Goal: Task Accomplishment & Management: Manage account settings

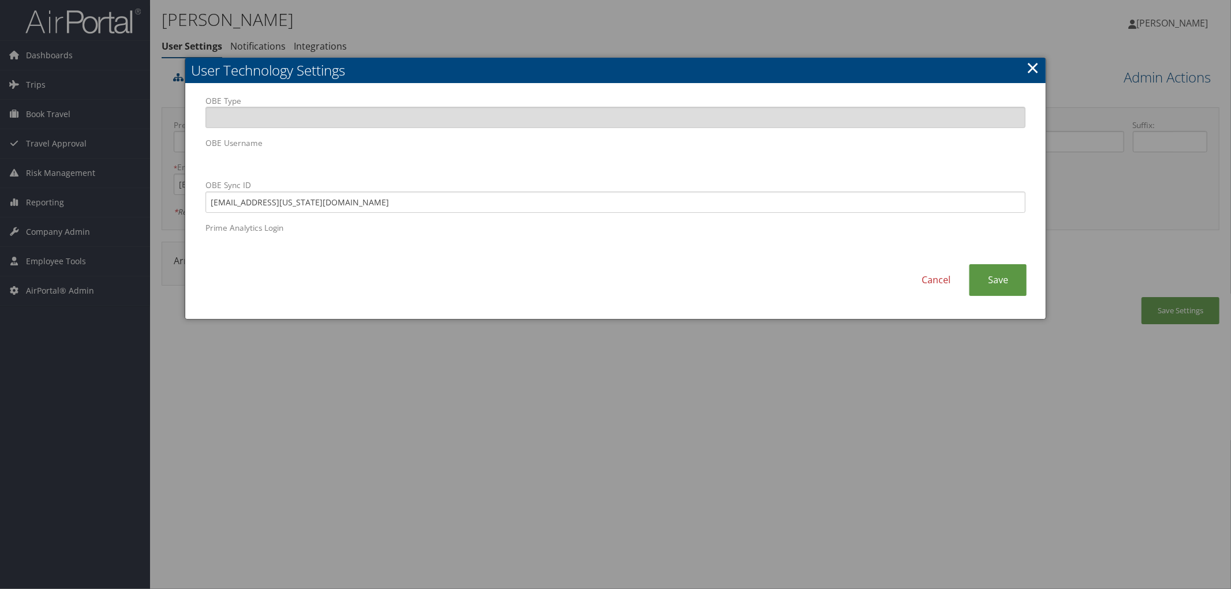
click at [1032, 66] on link "×" at bounding box center [1032, 67] width 13 height 23
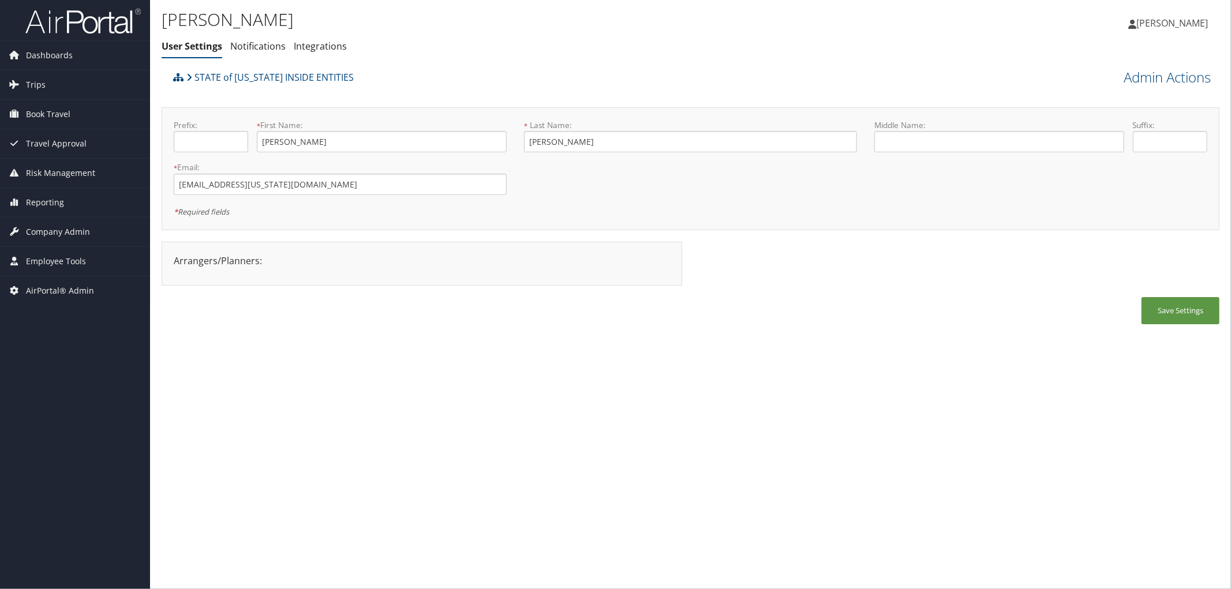
click at [418, 56] on ul "User Settings Notifications Integrations" at bounding box center [514, 46] width 705 height 21
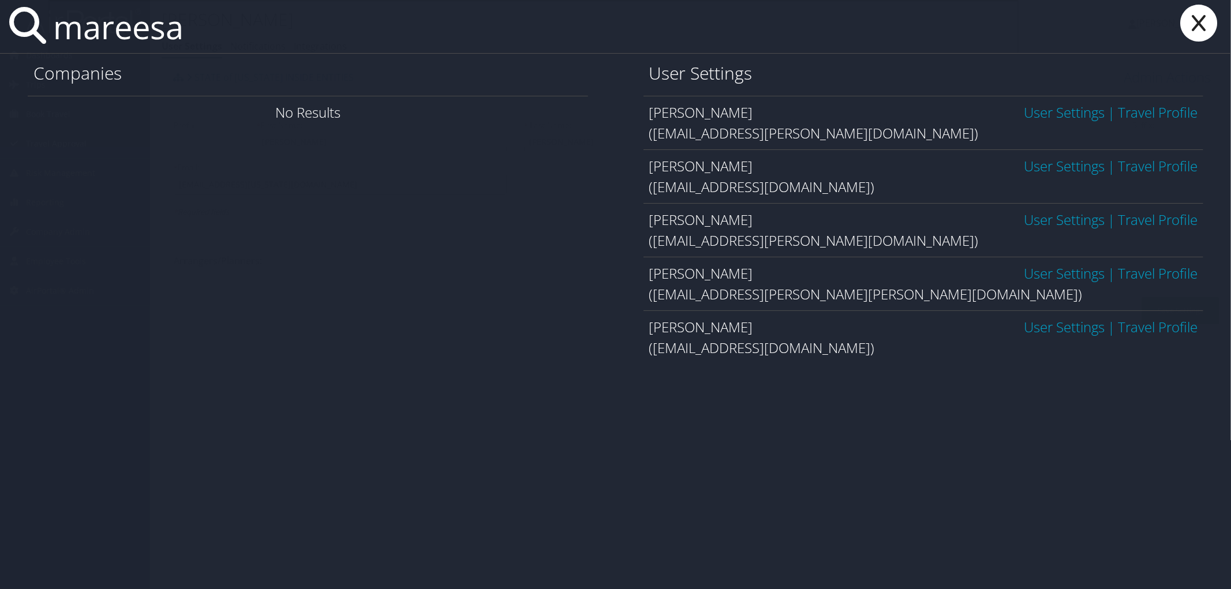
type input "mareesa"
click at [1066, 268] on link "User Settings" at bounding box center [1064, 273] width 81 height 19
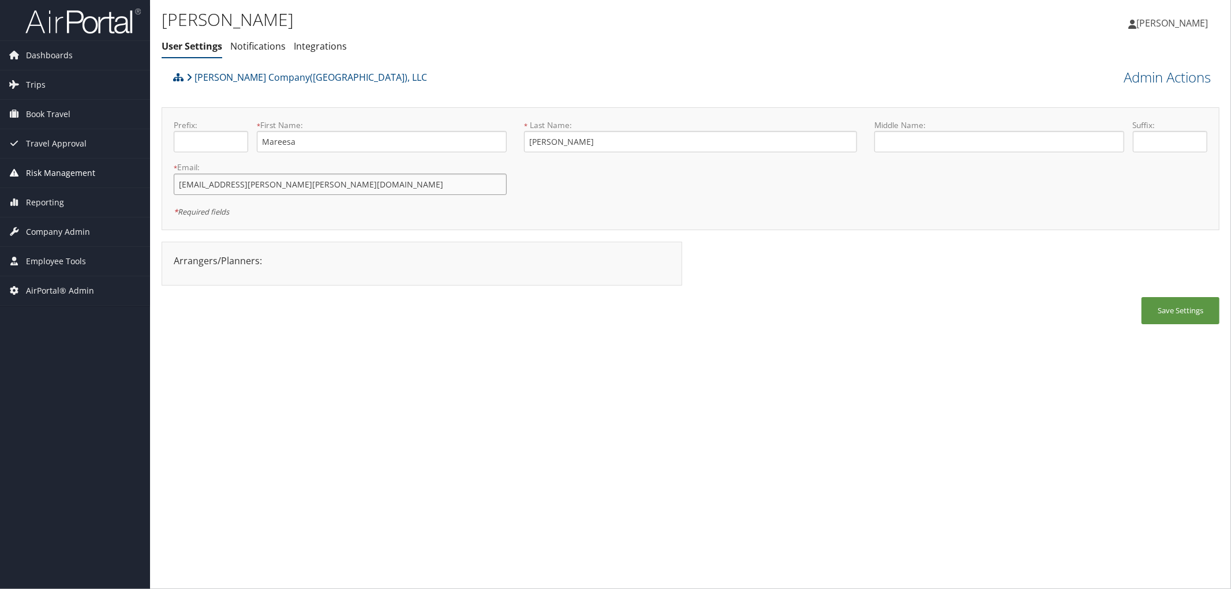
drag, startPoint x: 335, startPoint y: 187, endPoint x: 146, endPoint y: 174, distance: 189.2
click at [146, 174] on div "Dashboards AirPortal 360™ (Manager) AirPortal 360™ (Agent) My Travel Dashboard …" at bounding box center [615, 294] width 1231 height 589
click at [564, 79] on div "[PERSON_NAME] Company([GEOGRAPHIC_DATA]), LLC" at bounding box center [558, 81] width 776 height 31
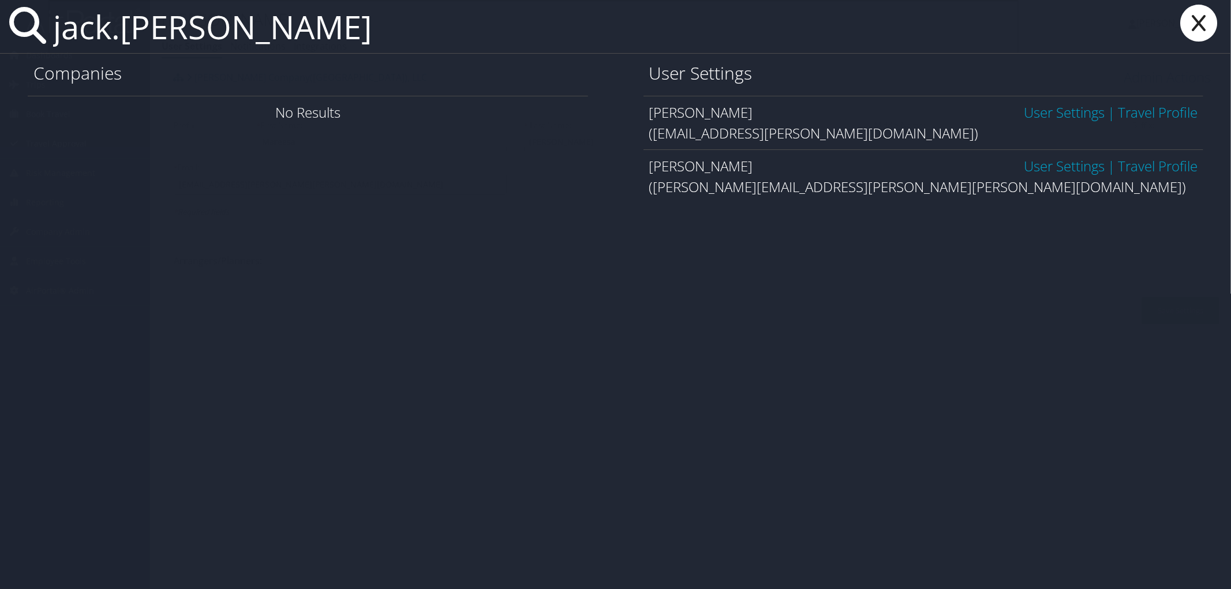
type input "jack.collins"
click at [1065, 163] on link "User Settings" at bounding box center [1064, 165] width 81 height 19
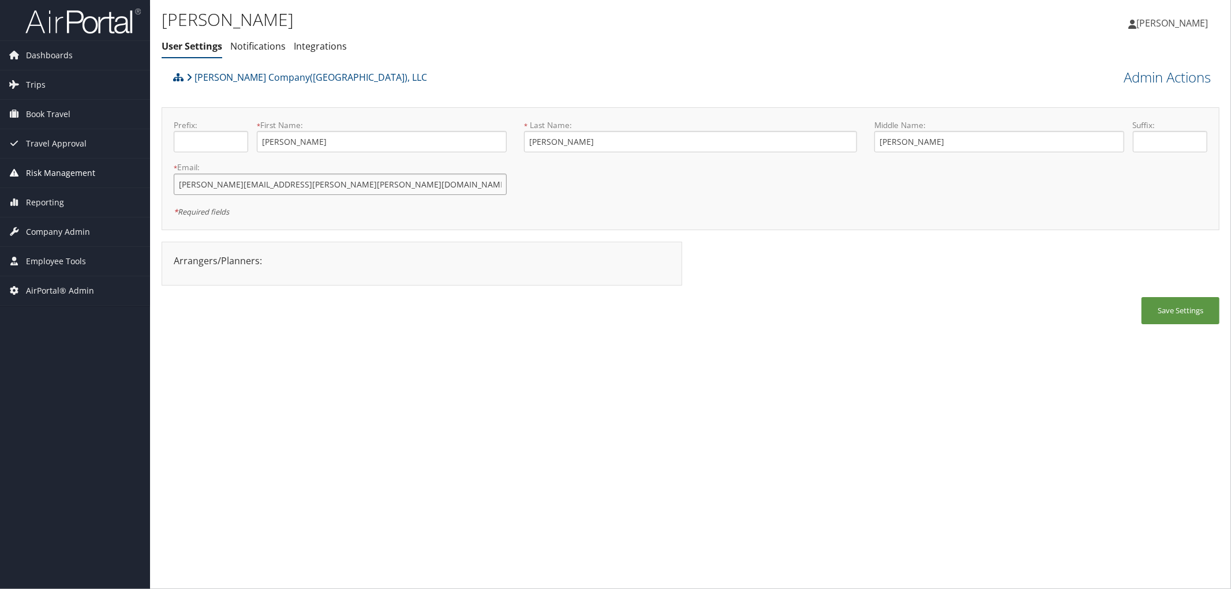
drag, startPoint x: 306, startPoint y: 186, endPoint x: 124, endPoint y: 175, distance: 182.7
click at [124, 175] on div "Dashboards AirPortal 360™ (Manager) AirPortal 360™ (Agent) My Travel Dashboard …" at bounding box center [615, 294] width 1231 height 589
click at [960, 415] on div "[PERSON_NAME] User Settings Notifications Integrations User Settings Notificati…" at bounding box center [690, 294] width 1081 height 589
